Goal: Find specific page/section

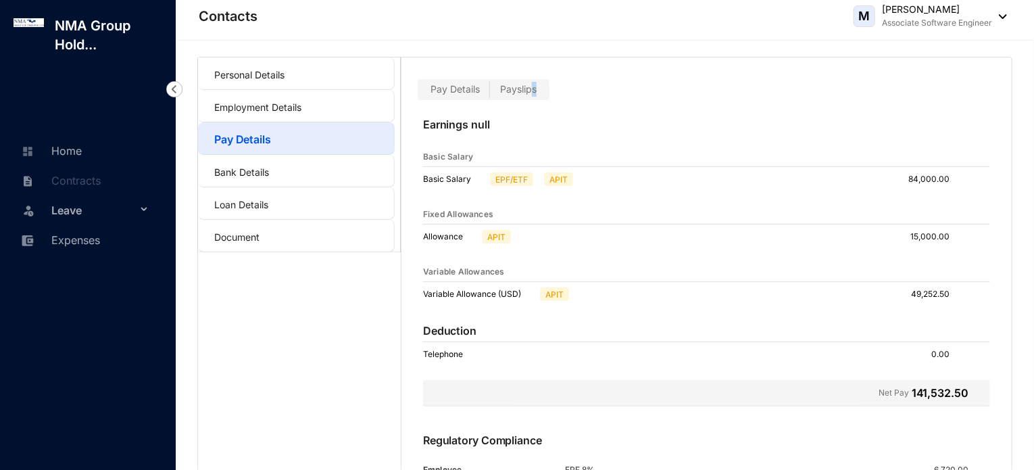
drag, startPoint x: 540, startPoint y: 99, endPoint x: 529, endPoint y: 94, distance: 11.5
click at [529, 94] on div "Pay Details Payslips" at bounding box center [484, 89] width 132 height 21
click at [529, 94] on span "Payslips" at bounding box center [518, 88] width 37 height 11
click at [490, 93] on input "Payslips" at bounding box center [490, 93] width 0 height 0
